Goal: Download file/media

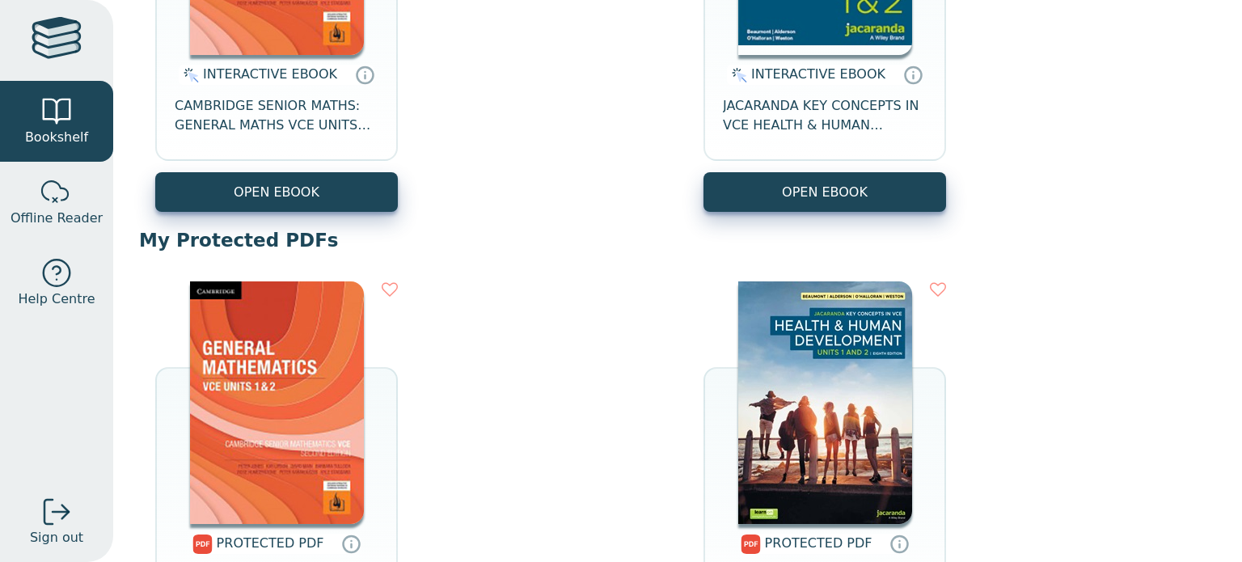
scroll to position [356, 0]
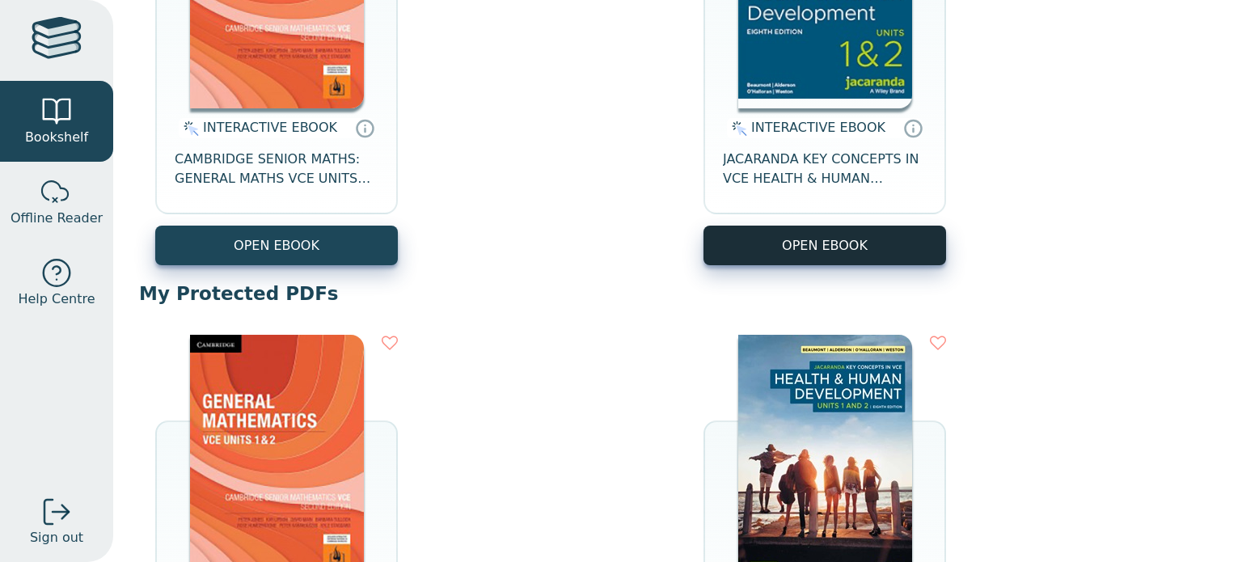
click at [864, 238] on button "OPEN EBOOK" at bounding box center [824, 246] width 243 height 40
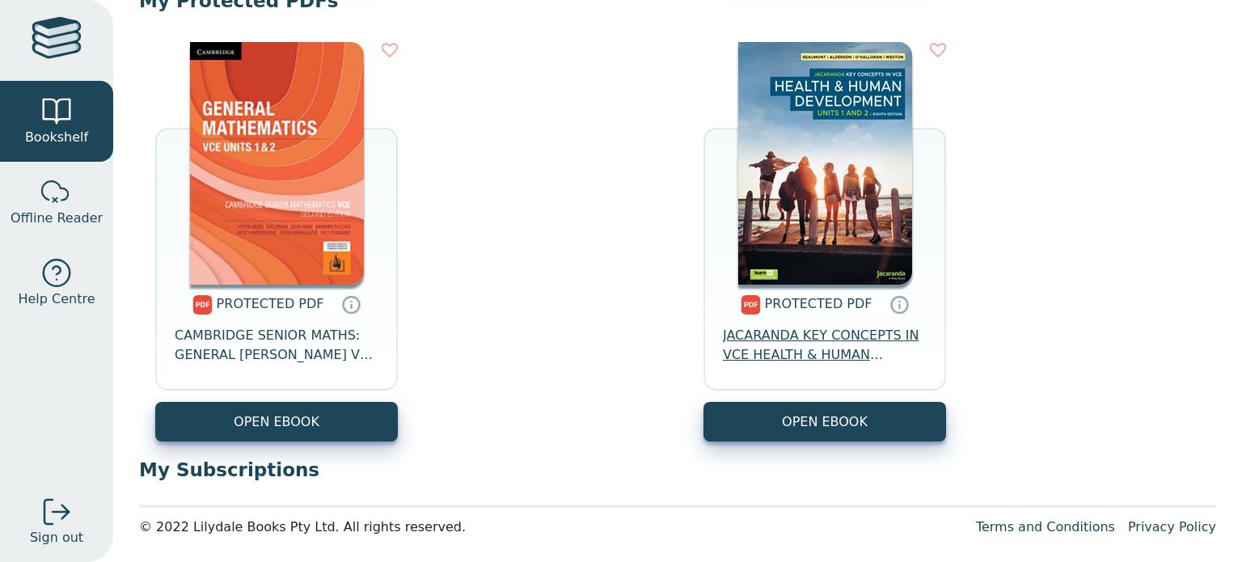
click at [799, 344] on span "JACARANDA KEY CONCEPTS IN VCE HEALTH & HUMAN DEVELOPMENT UNITS 1&2 PRINT & LEAR…" at bounding box center [825, 345] width 204 height 39
click at [900, 307] on icon at bounding box center [900, 307] width 0 height 4
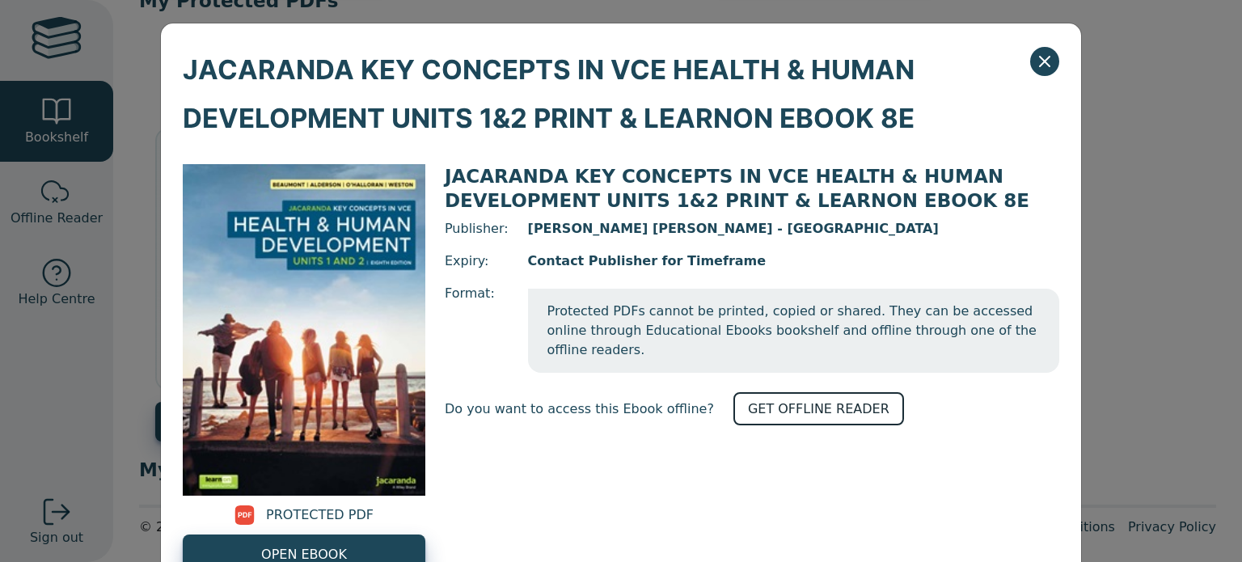
scroll to position [57, 0]
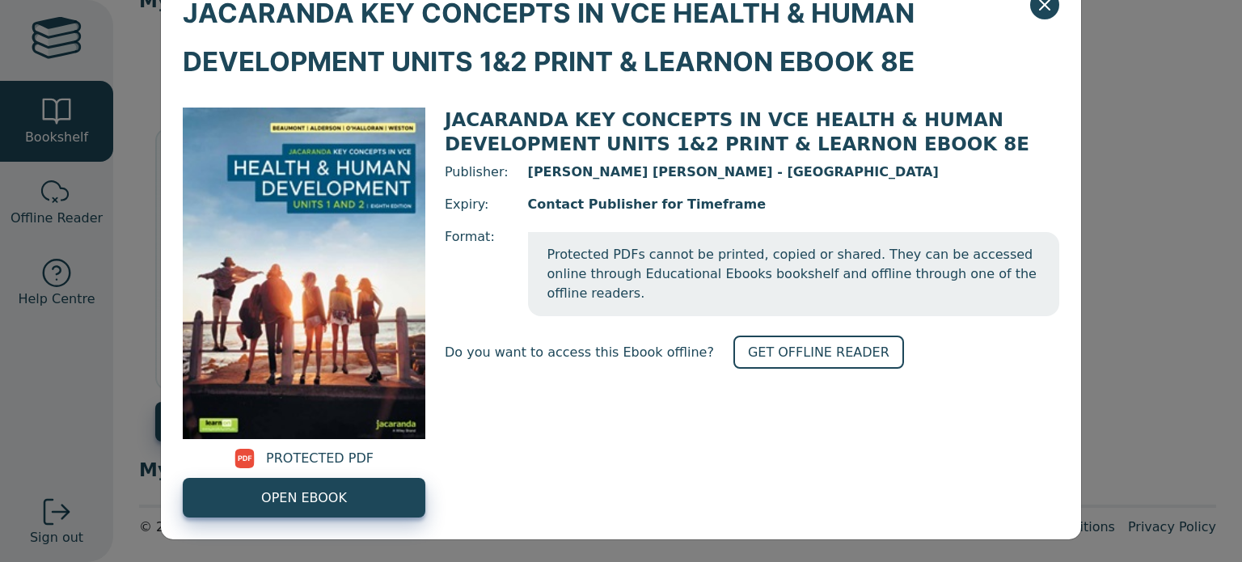
click at [653, 291] on span "Protected PDFs cannot be printed, copied or shared. They can be accessed online…" at bounding box center [793, 274] width 531 height 84
click at [747, 336] on link "GET OFFLINE READER" at bounding box center [818, 352] width 171 height 33
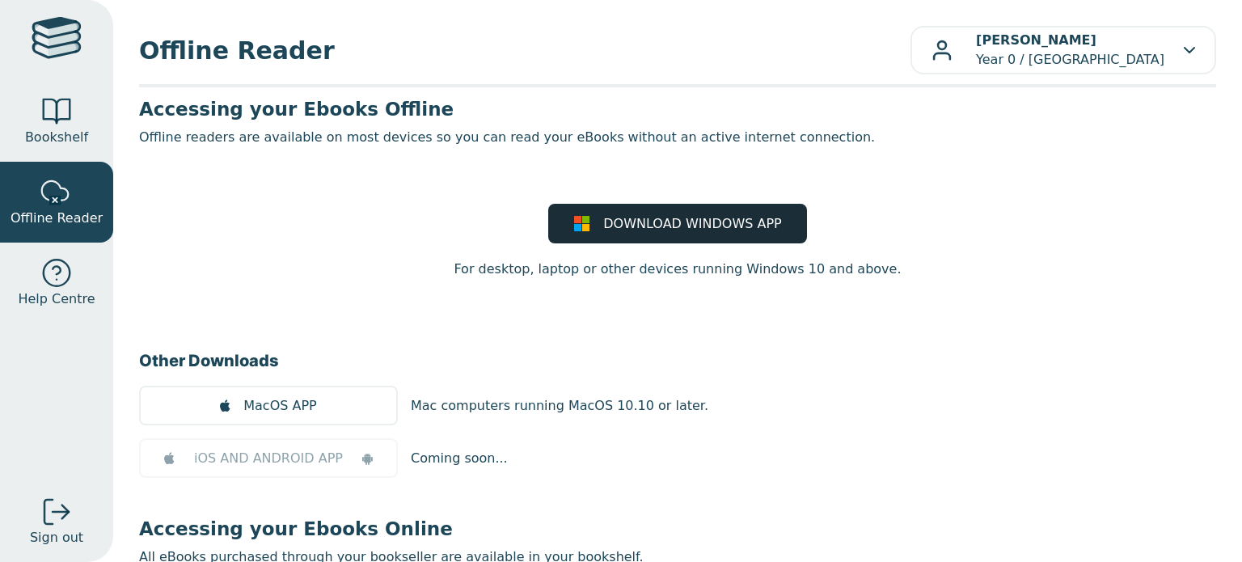
click at [674, 226] on span "DOWNLOAD WINDOWS APP" at bounding box center [692, 223] width 178 height 19
